Goal: Task Accomplishment & Management: Manage account settings

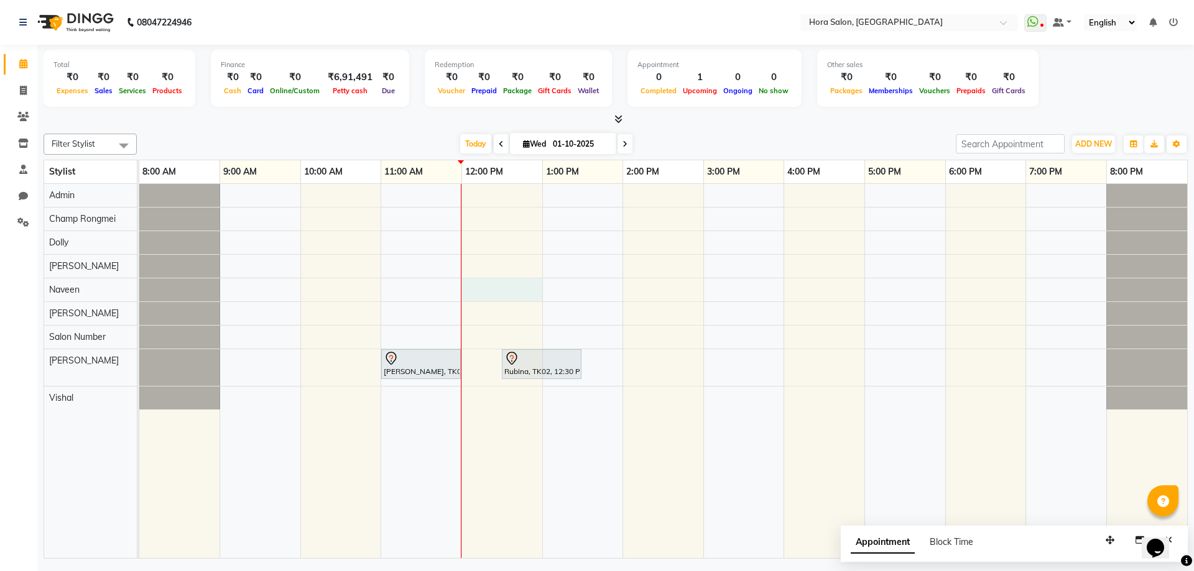
click at [515, 285] on div "[PERSON_NAME], TK01, 11:00 AM-12:00 PM, BASIC COLOUR WOMEN - Medium Rubina, TK0…" at bounding box center [663, 371] width 1048 height 374
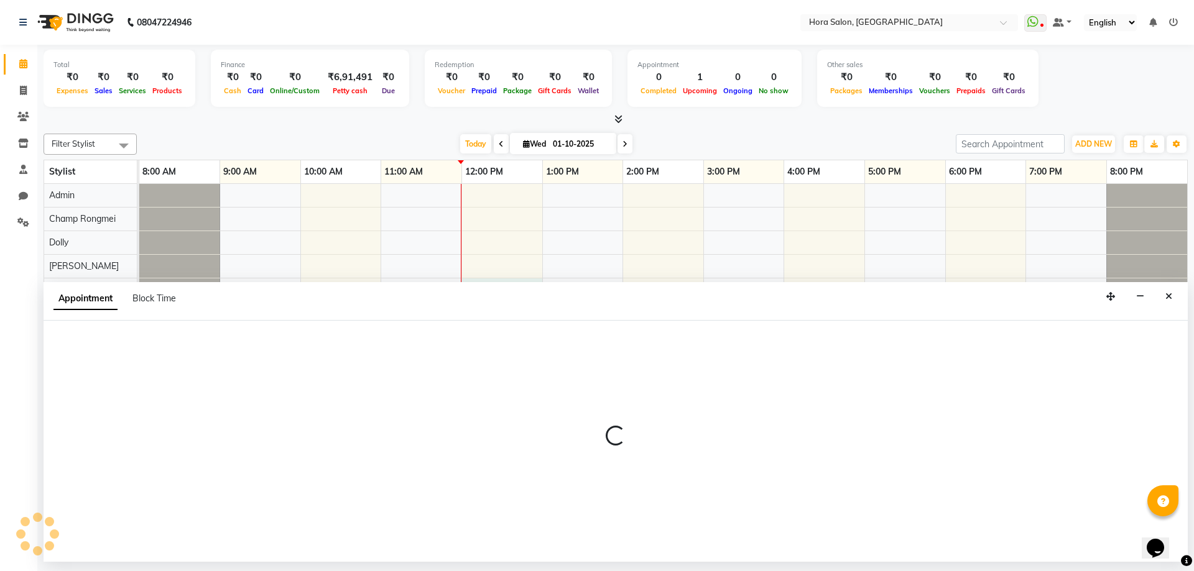
select select "76433"
select select "tentative"
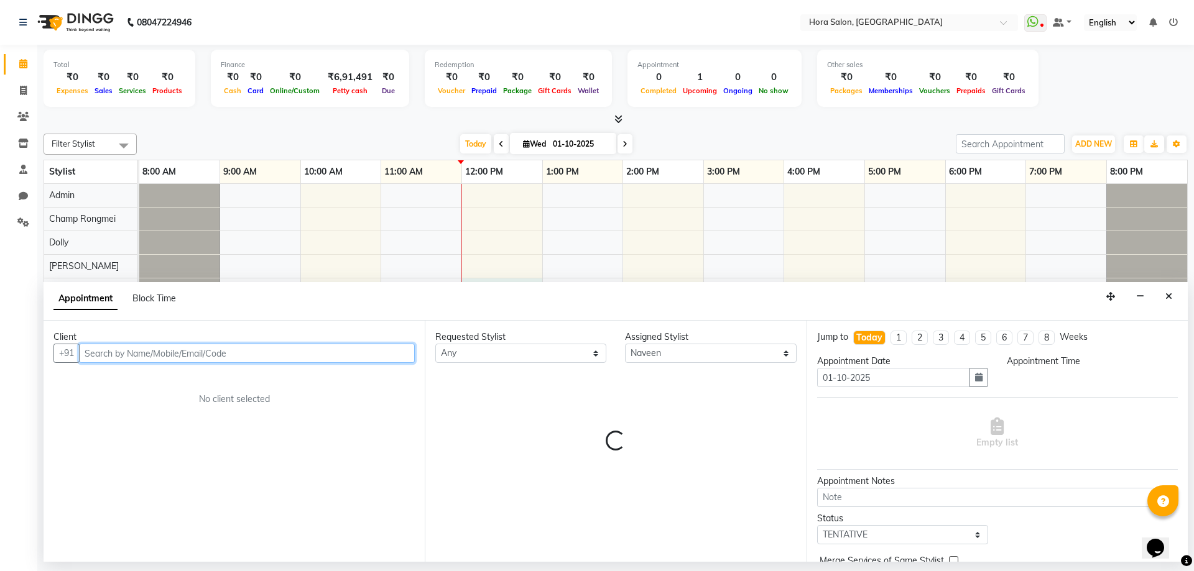
select select "720"
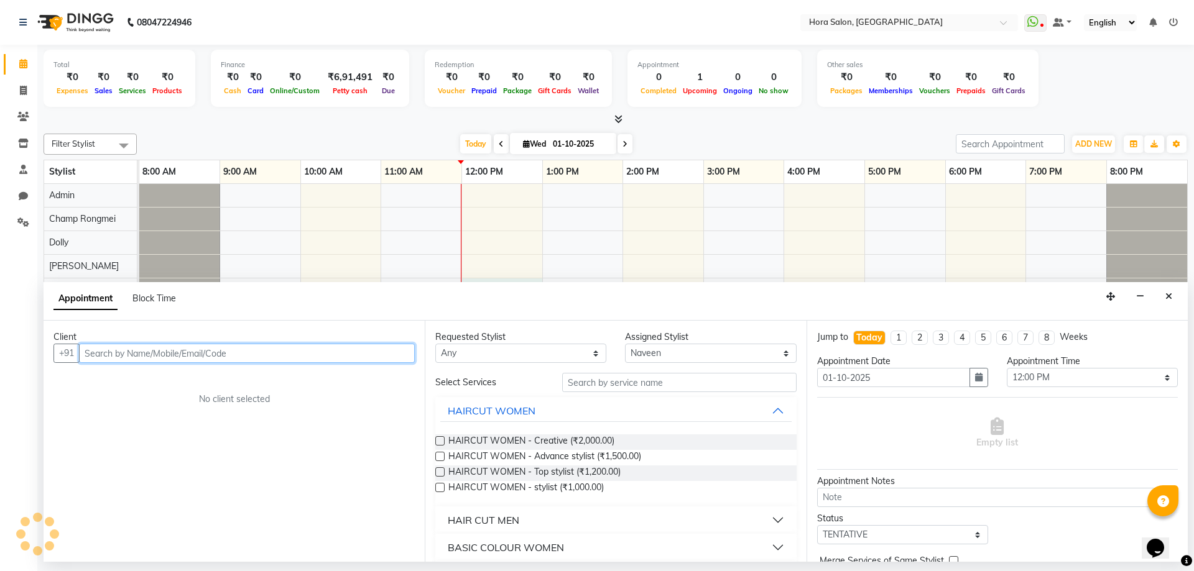
click at [407, 354] on input "text" at bounding box center [247, 353] width 336 height 19
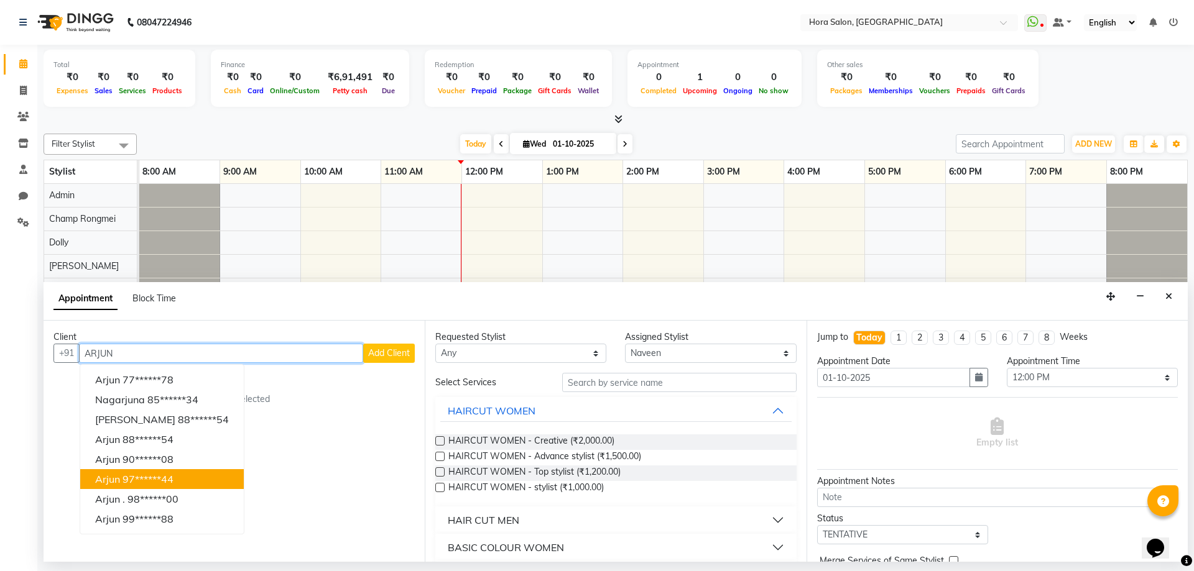
click at [185, 473] on button "arjun 97******44" at bounding box center [162, 479] width 164 height 20
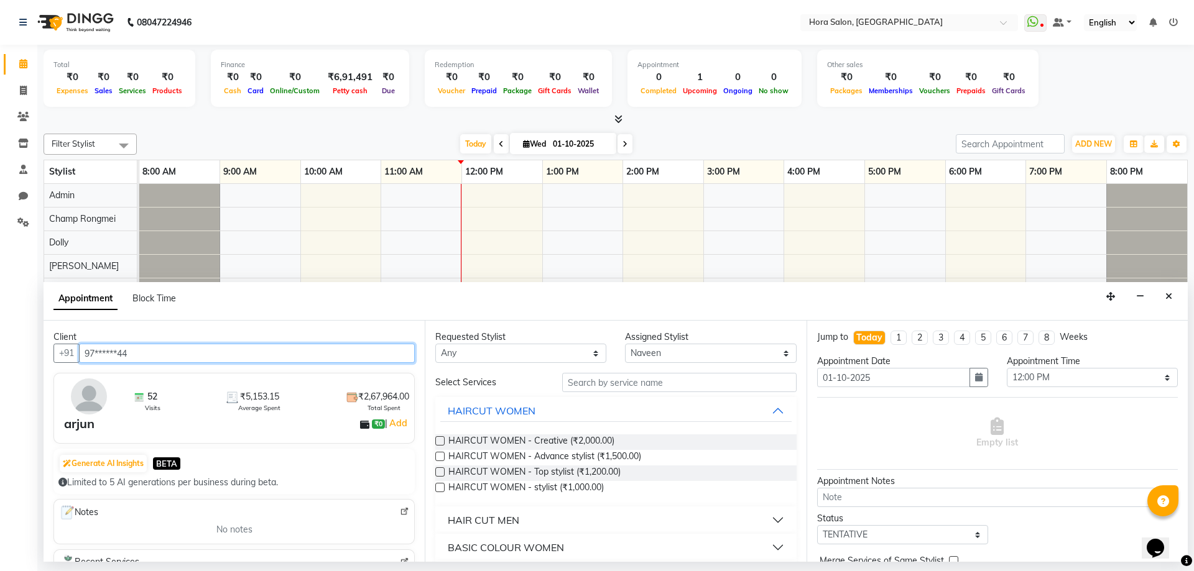
type input "97******44"
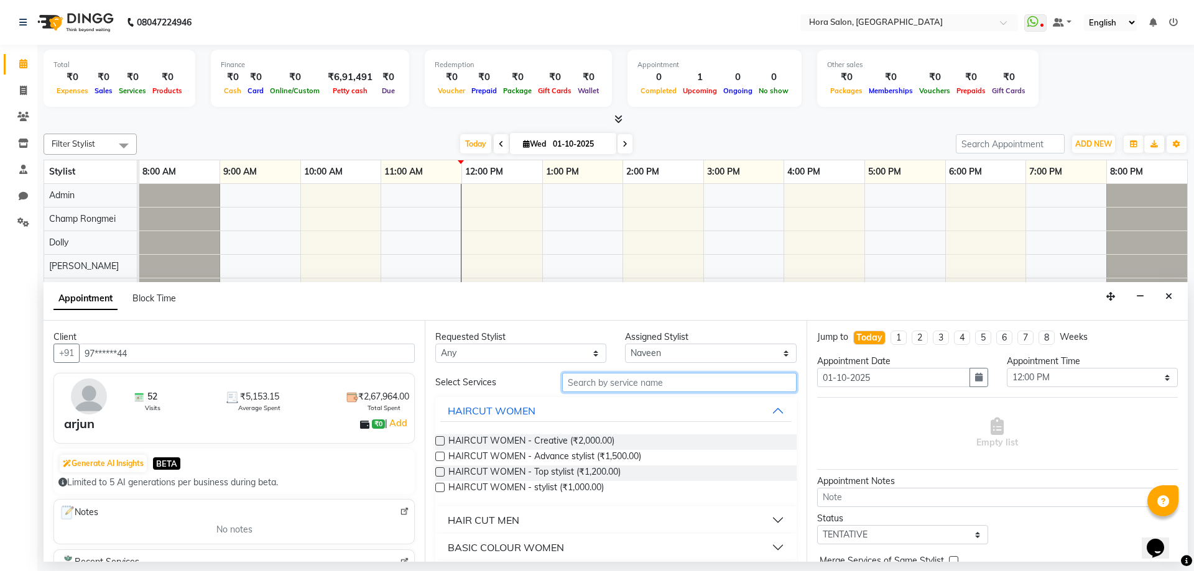
click at [612, 382] on input "text" at bounding box center [679, 382] width 234 height 19
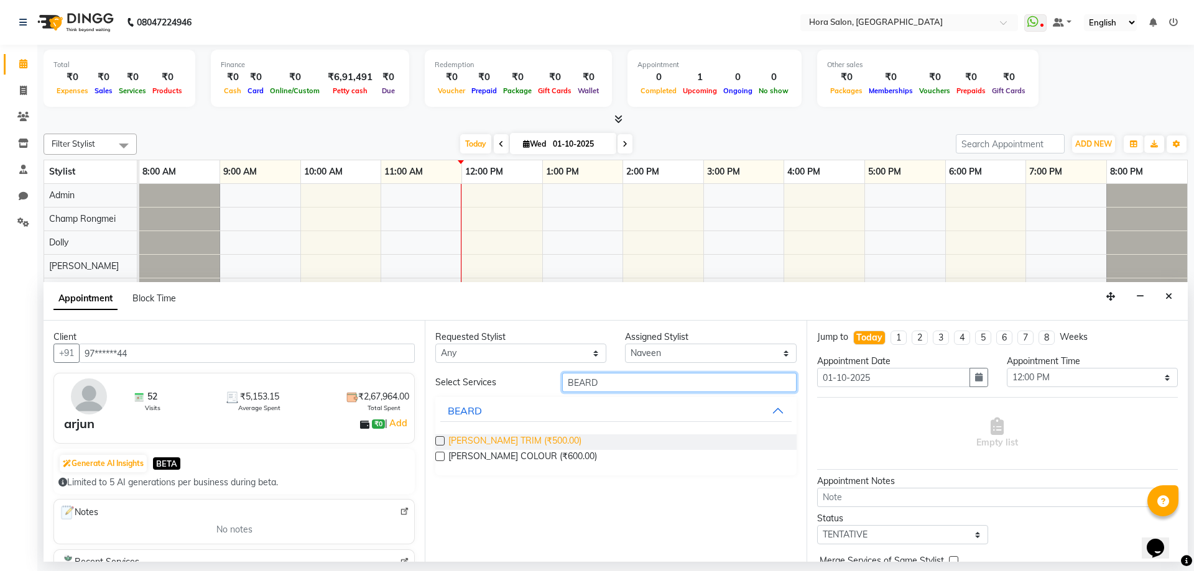
type input "BEARD"
click at [507, 443] on span "[PERSON_NAME] TRIM (₹500.00)" at bounding box center [514, 443] width 133 height 16
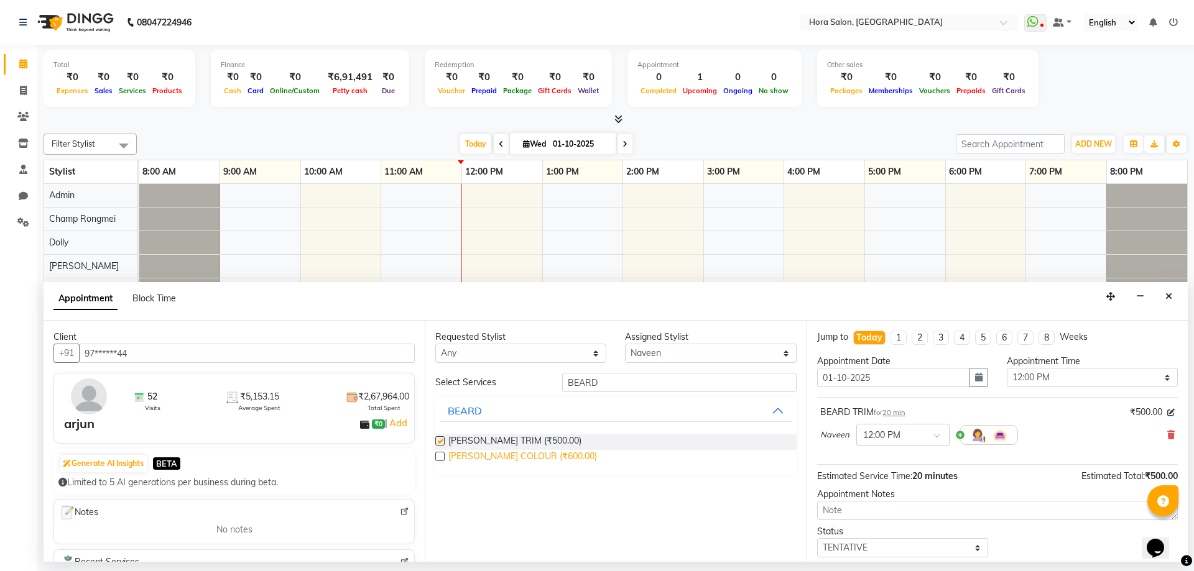
checkbox input "false"
click at [506, 460] on span "[PERSON_NAME] COLOUR (₹600.00)" at bounding box center [522, 458] width 149 height 16
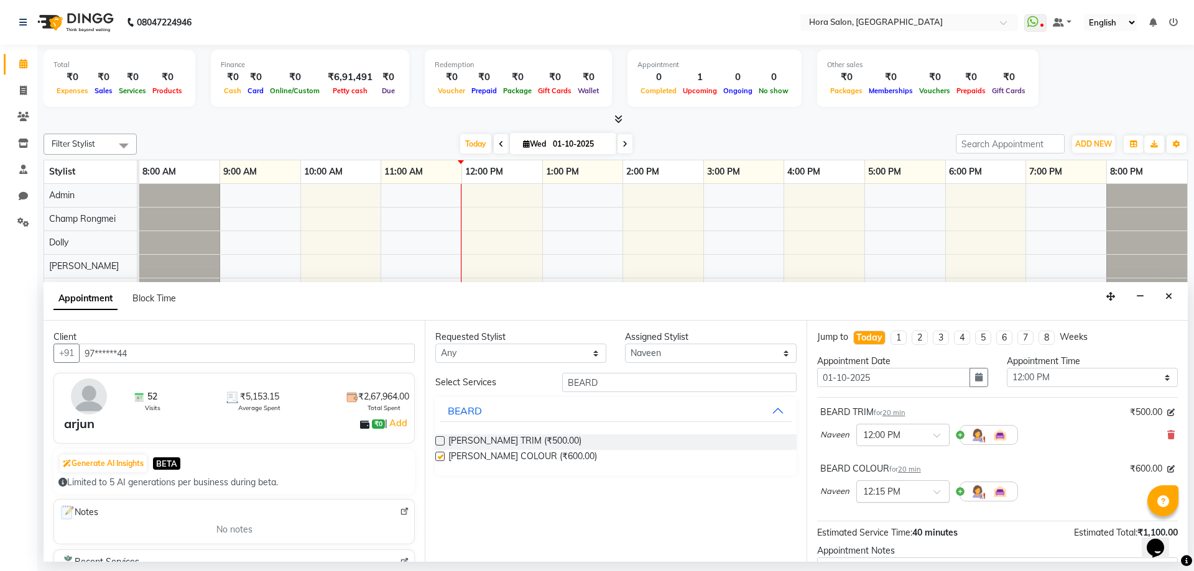
checkbox input "false"
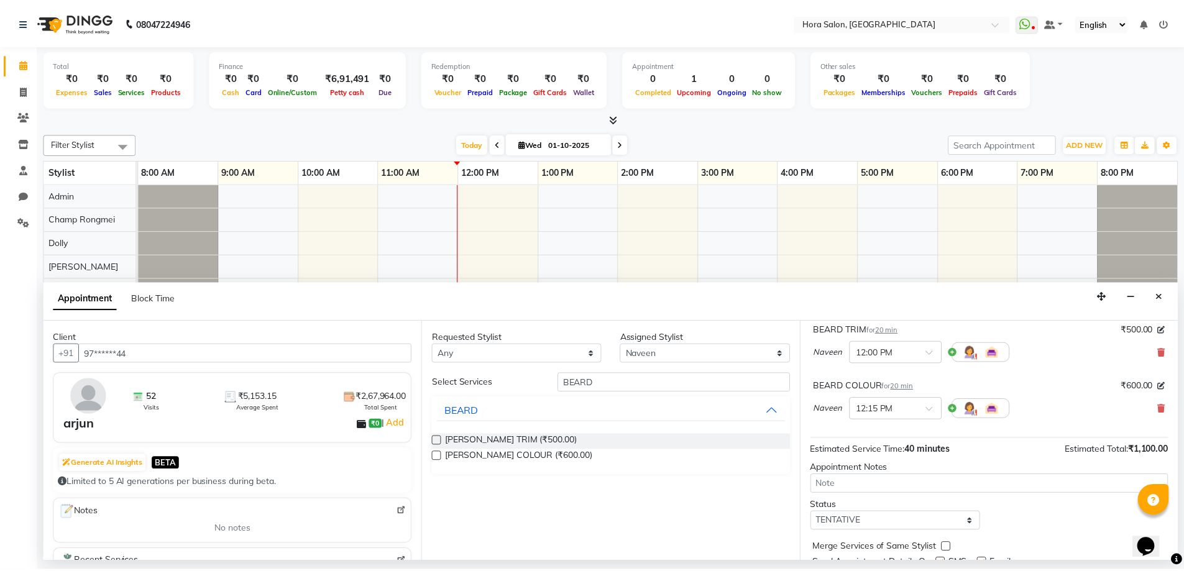
scroll to position [131, 0]
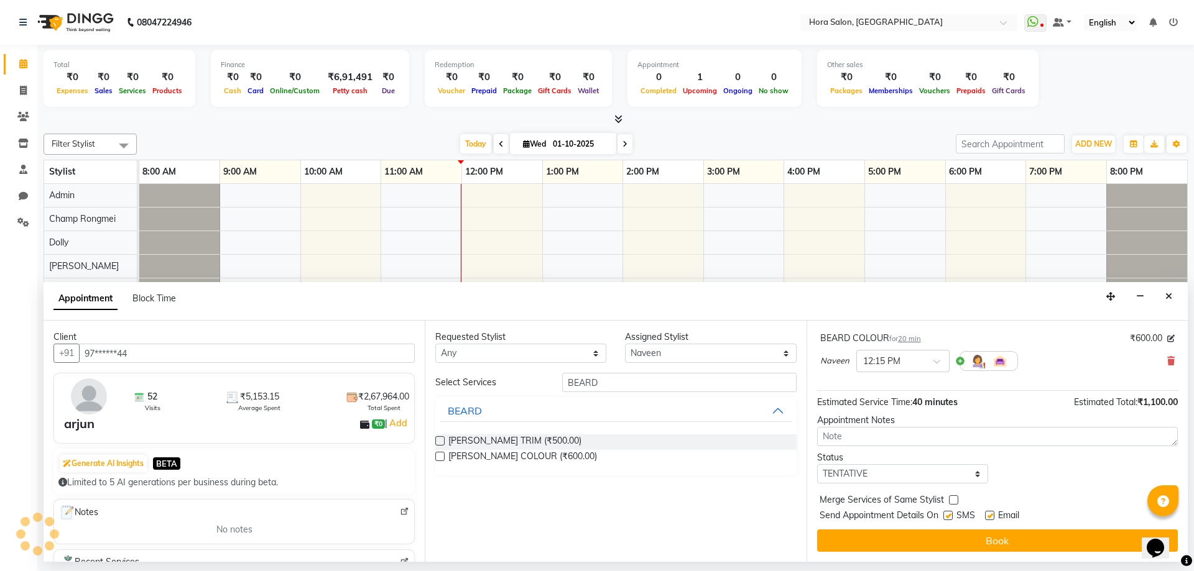
click at [946, 518] on label at bounding box center [947, 515] width 9 height 9
click at [946, 518] on input "checkbox" at bounding box center [947, 517] width 8 height 8
checkbox input "false"
click at [989, 516] on label at bounding box center [989, 515] width 9 height 9
click at [989, 516] on input "checkbox" at bounding box center [989, 517] width 8 height 8
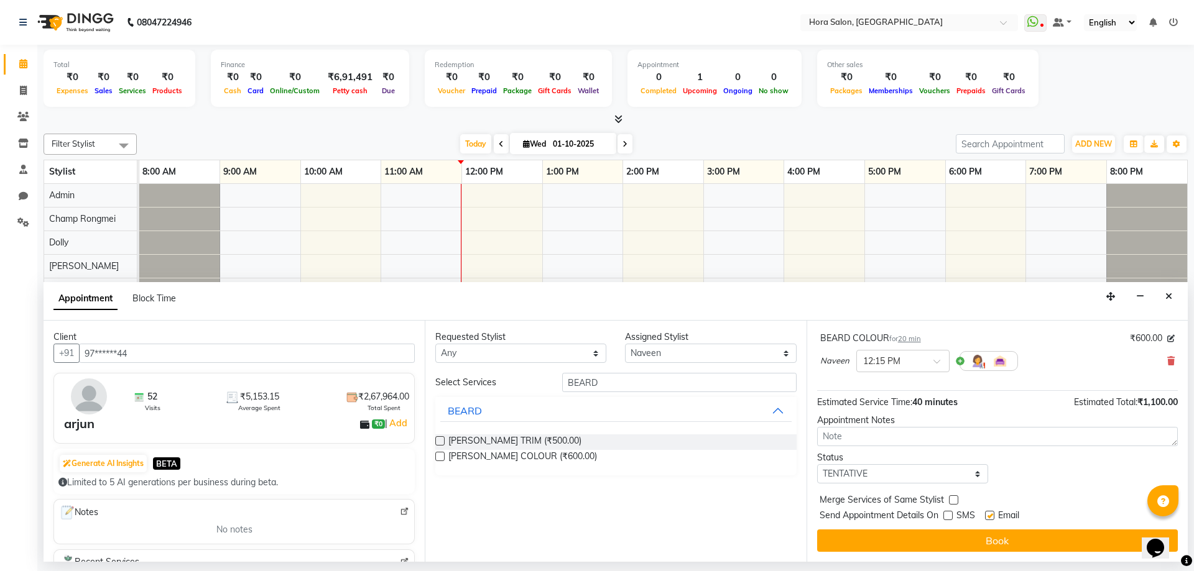
checkbox input "false"
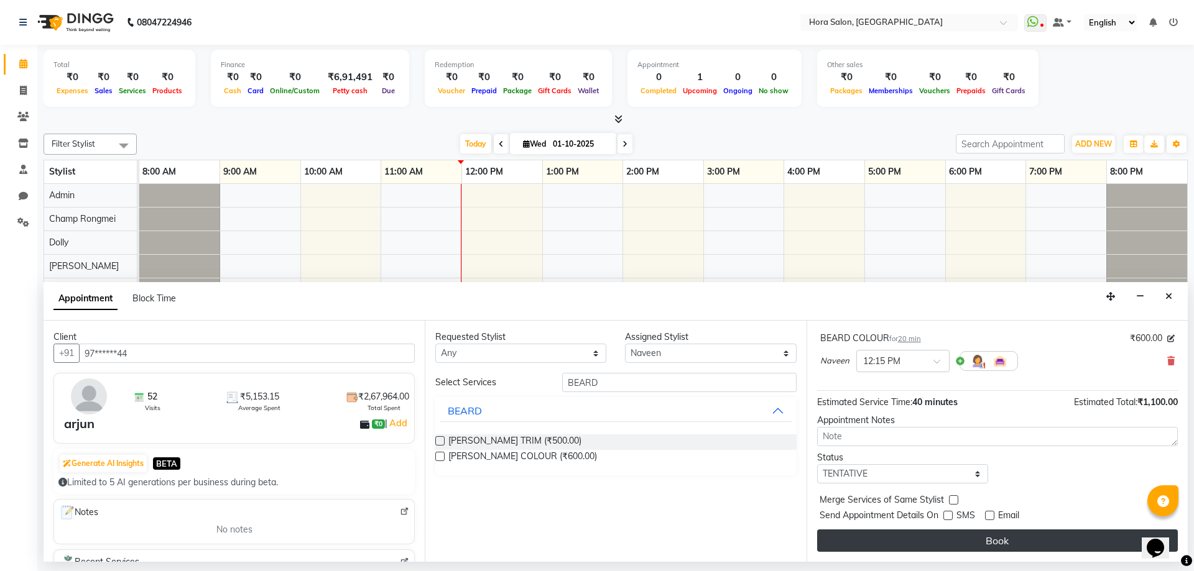
click at [906, 543] on button "Book" at bounding box center [997, 541] width 361 height 22
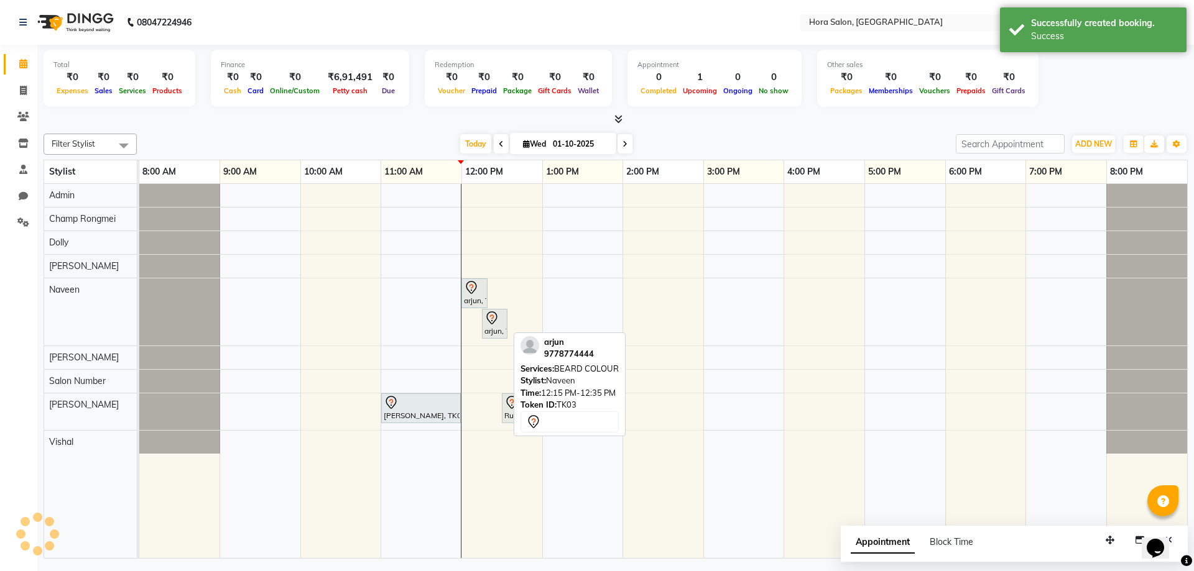
click at [502, 326] on div "arjun, TK03, 12:15 PM-12:35 PM, [PERSON_NAME] COLOUR" at bounding box center [494, 324] width 23 height 26
select select "7"
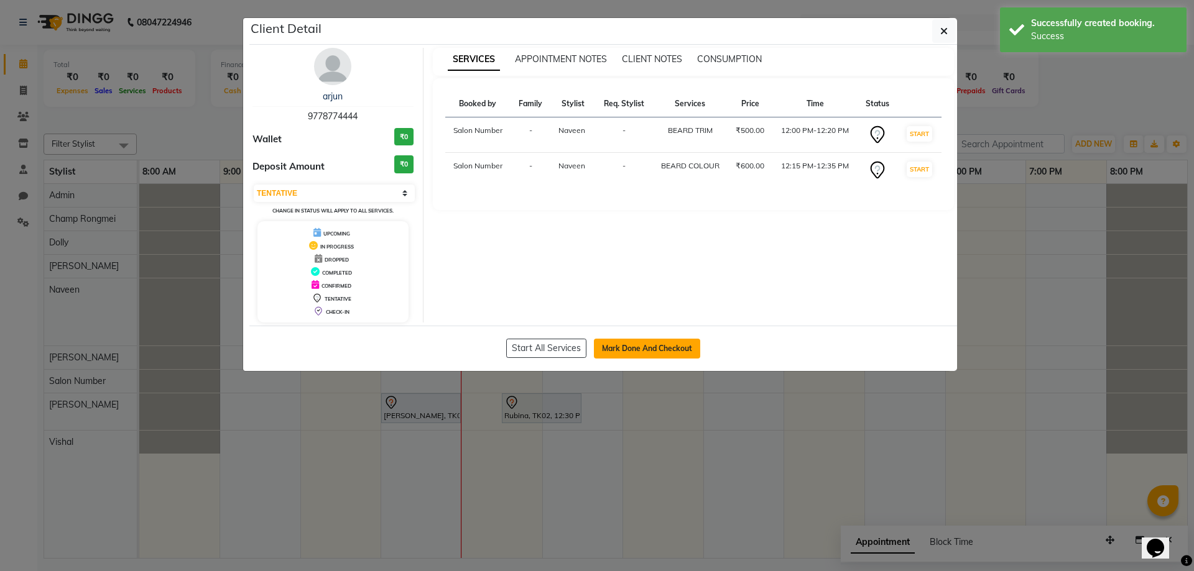
click at [655, 352] on button "Mark Done And Checkout" at bounding box center [647, 349] width 106 height 20
select select "8101"
select select "service"
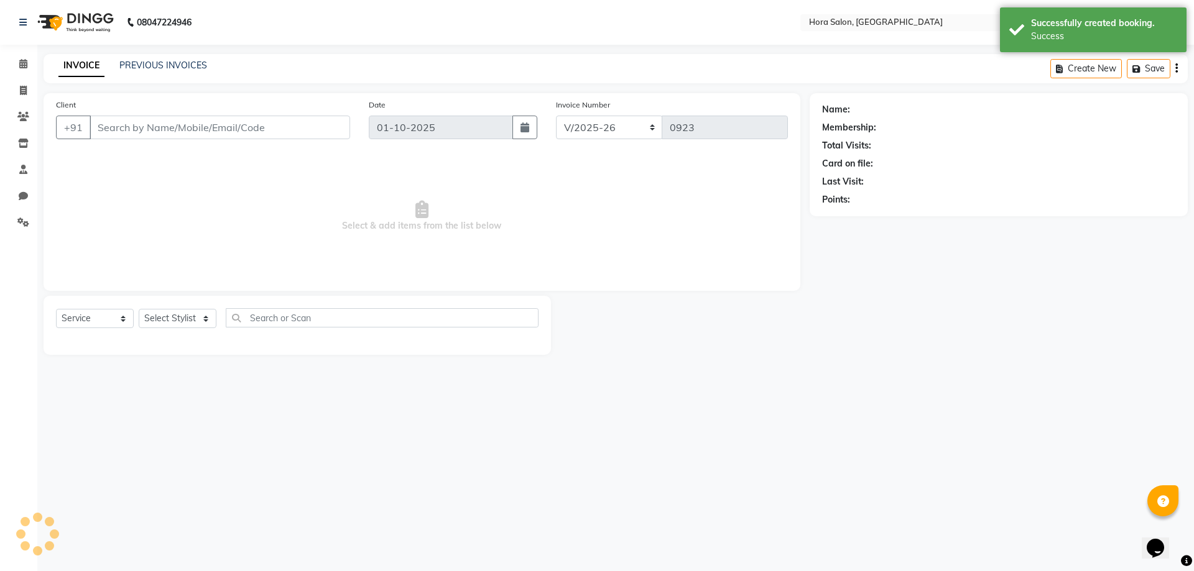
type input "97******44"
select select "76433"
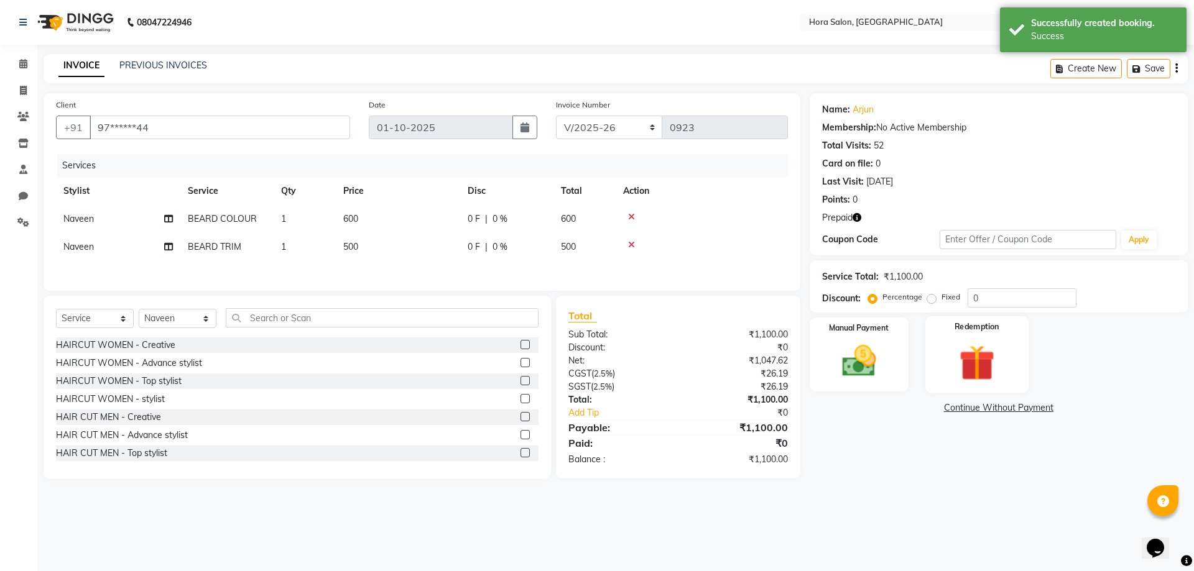
click at [975, 351] on img at bounding box center [977, 363] width 58 height 44
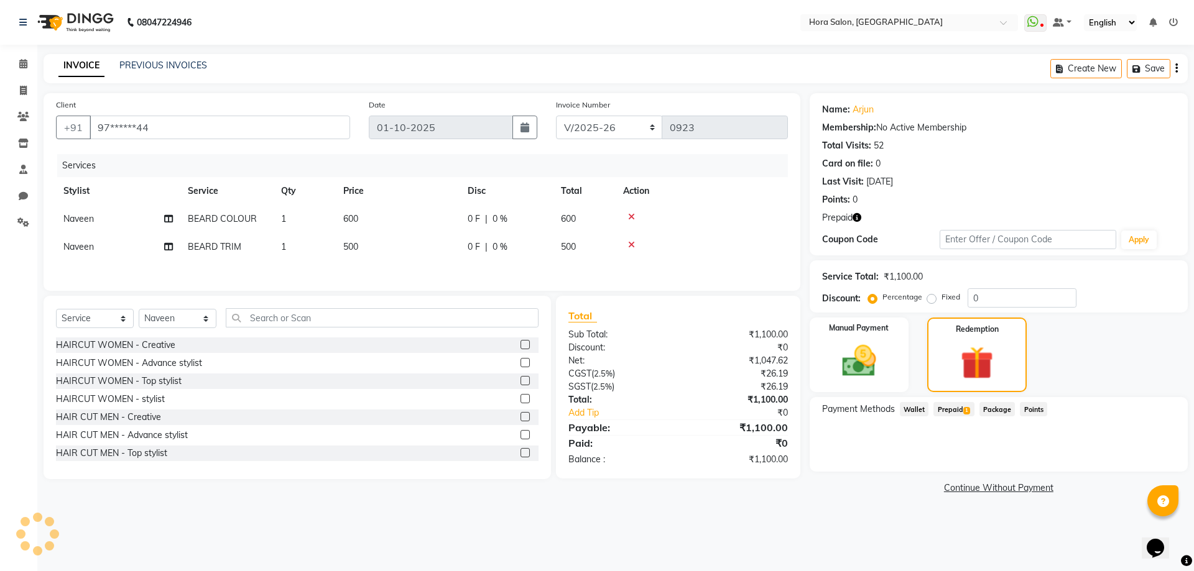
click at [963, 407] on span "Prepaid 1" at bounding box center [953, 409] width 40 height 14
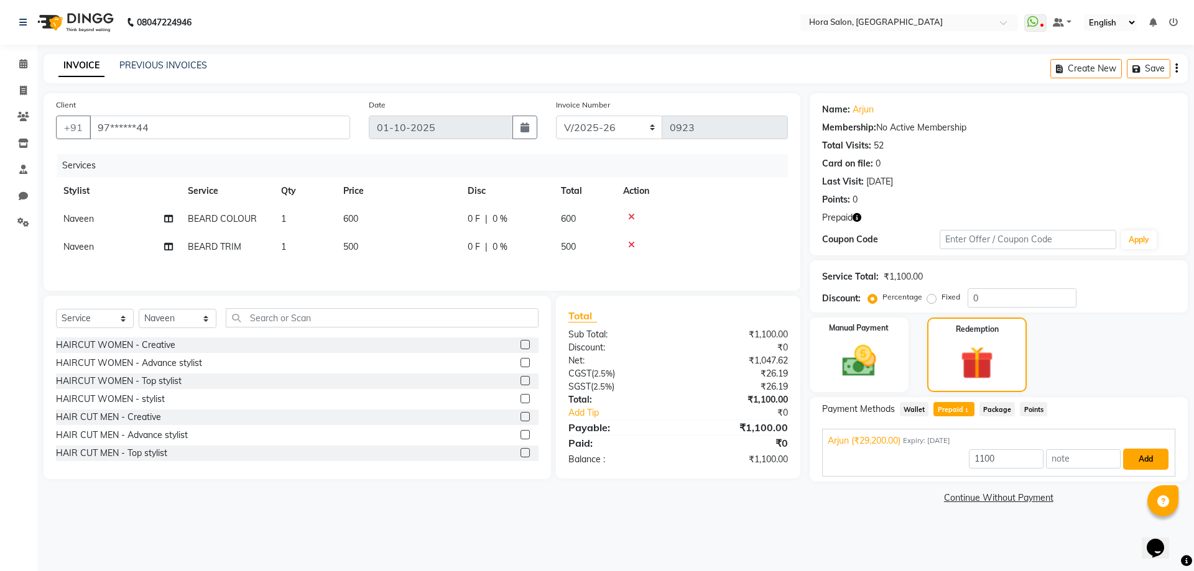
click at [1149, 459] on button "Add" at bounding box center [1145, 459] width 45 height 21
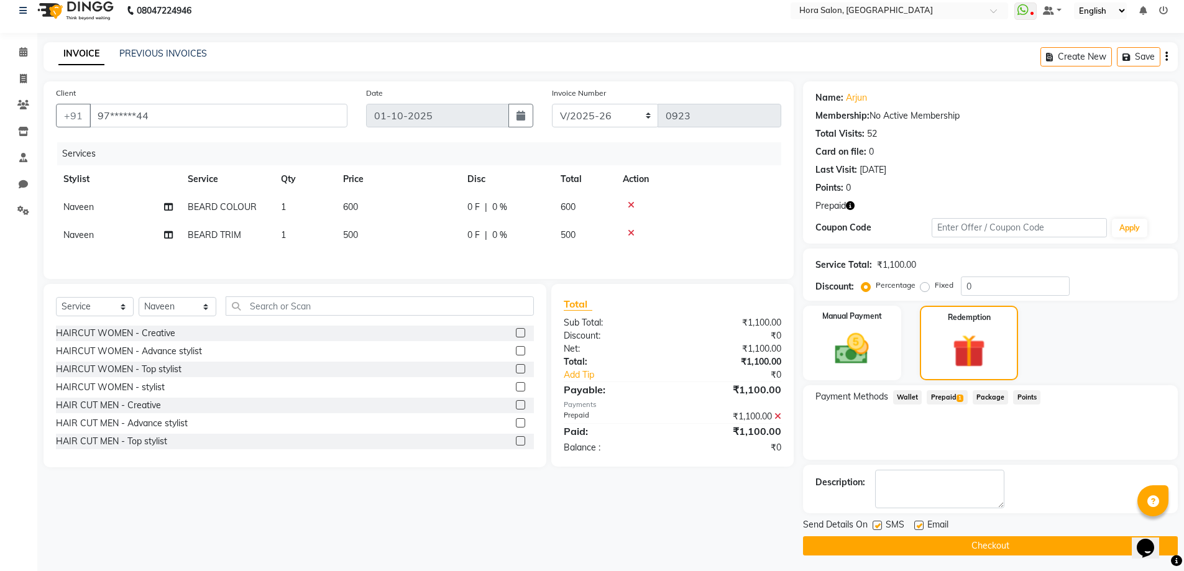
scroll to position [15, 0]
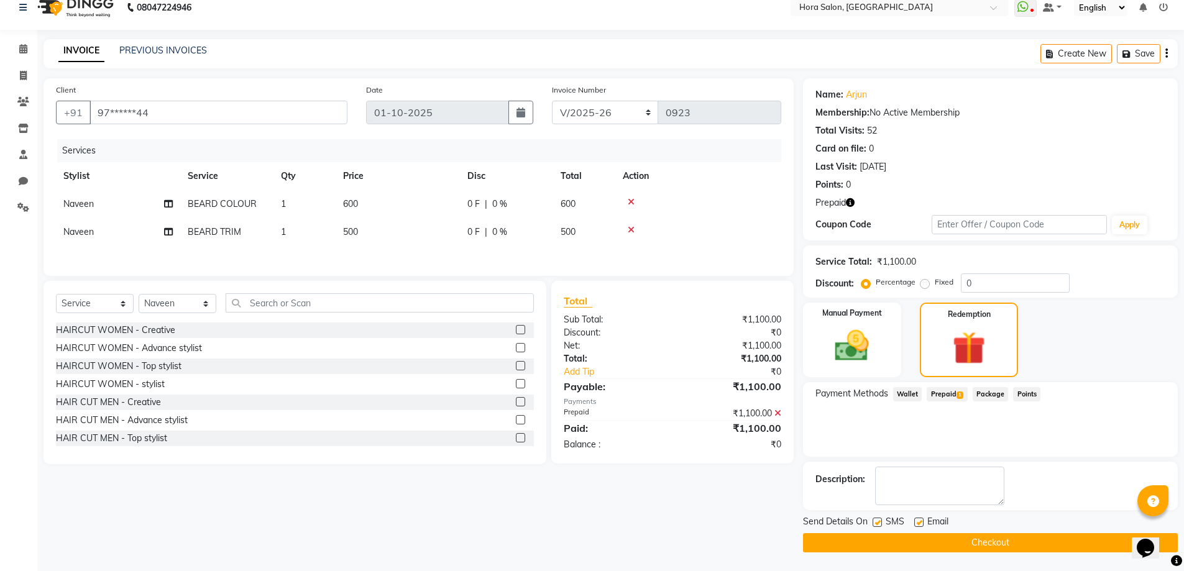
click at [921, 520] on label at bounding box center [919, 522] width 9 height 9
click at [921, 520] on input "checkbox" at bounding box center [919, 523] width 8 height 8
checkbox input "false"
click at [926, 542] on button "Checkout" at bounding box center [990, 542] width 375 height 19
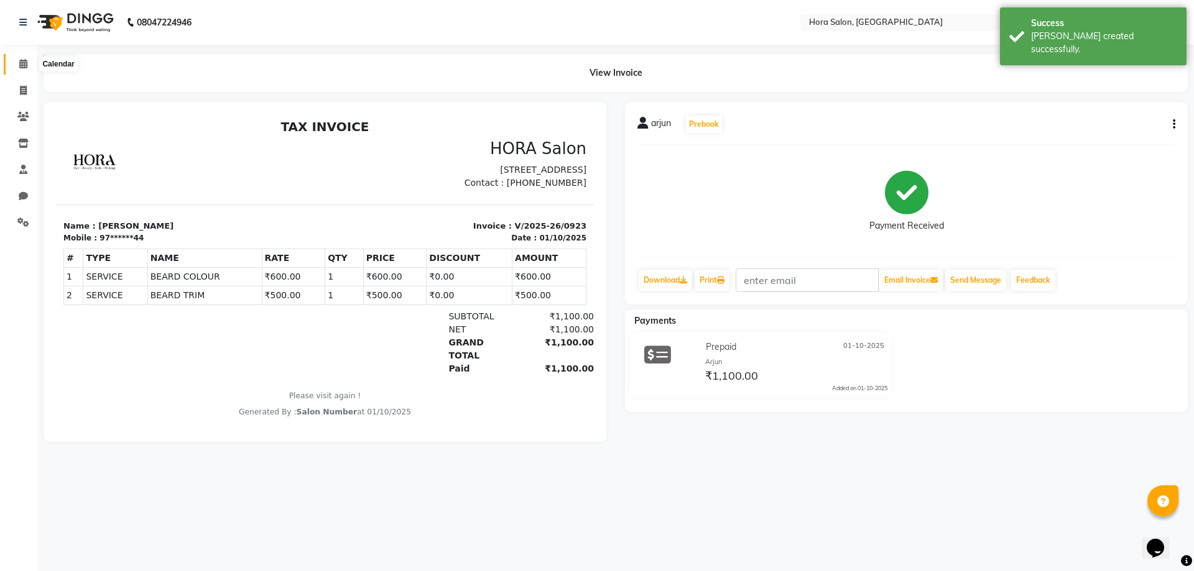
click at [19, 63] on icon at bounding box center [23, 63] width 8 height 9
